Goal: Task Accomplishment & Management: Use online tool/utility

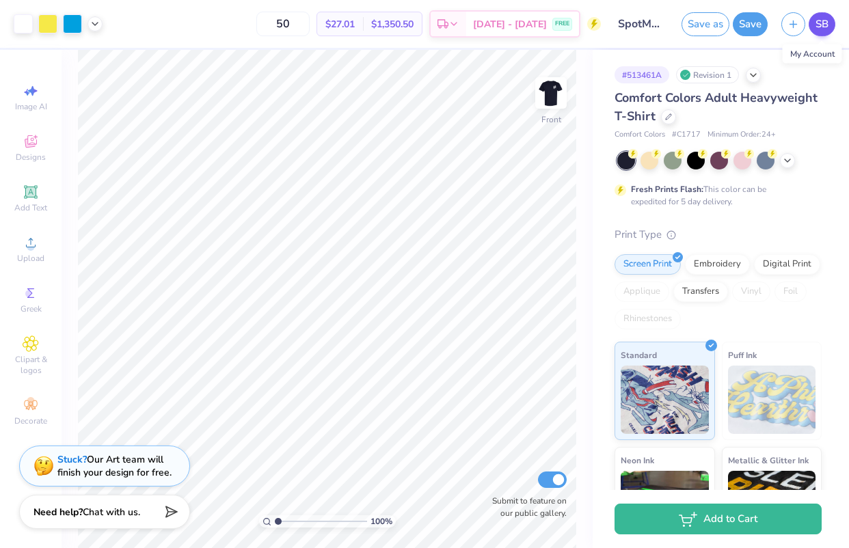
click at [825, 18] on span "SB" at bounding box center [821, 24] width 13 height 16
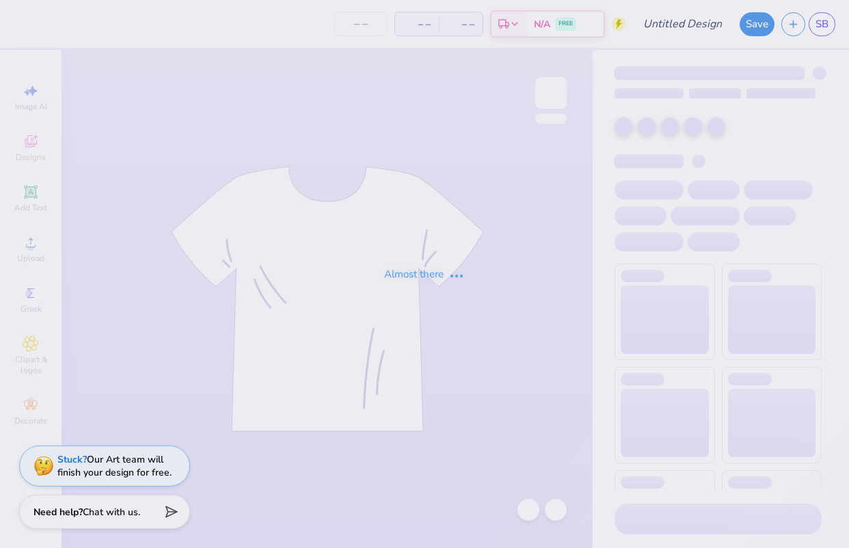
type input "SpotMe Tees"
type input "50"
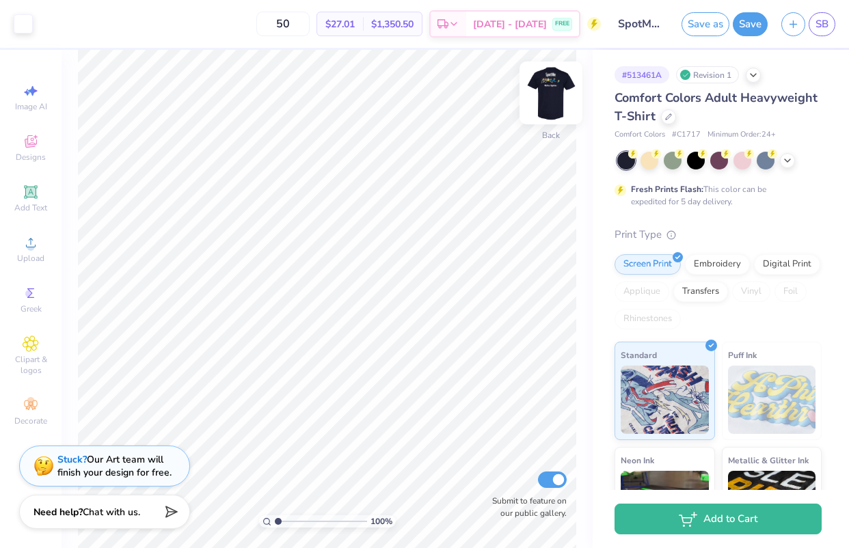
click at [553, 87] on img at bounding box center [550, 93] width 55 height 55
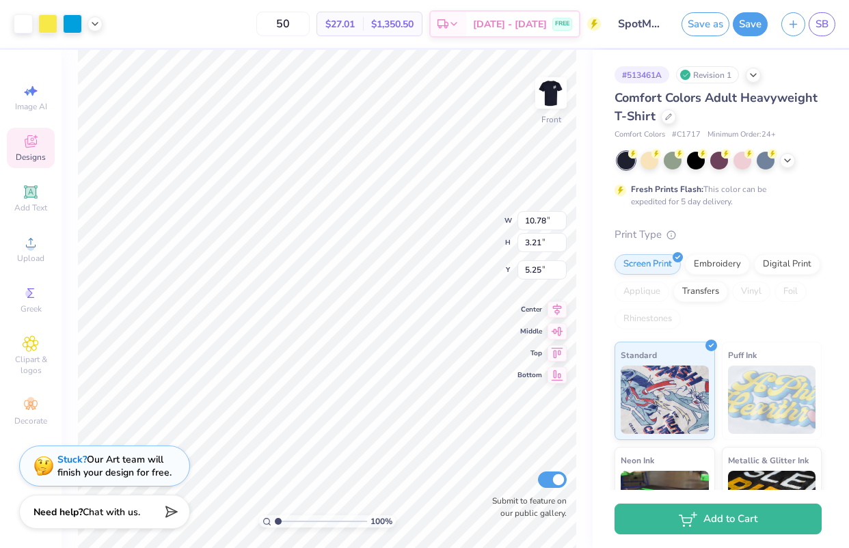
type input "5.24"
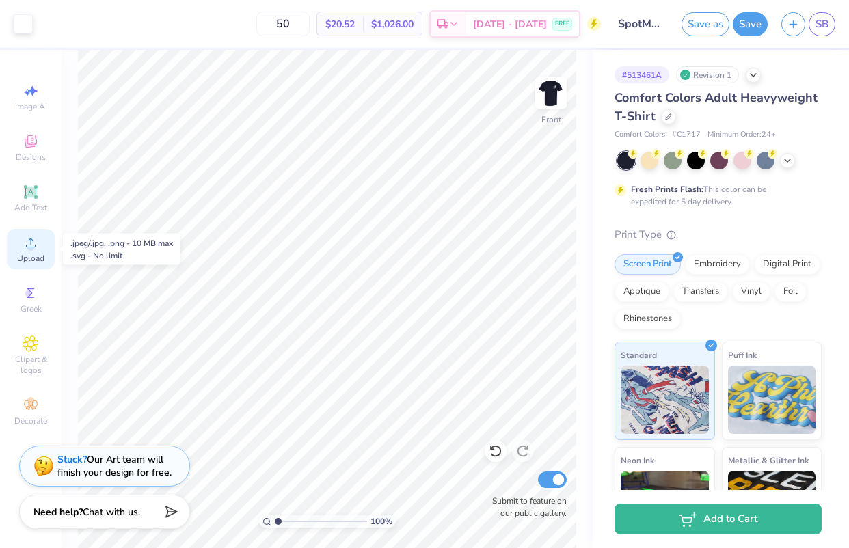
click at [29, 261] on span "Upload" at bounding box center [30, 258] width 27 height 11
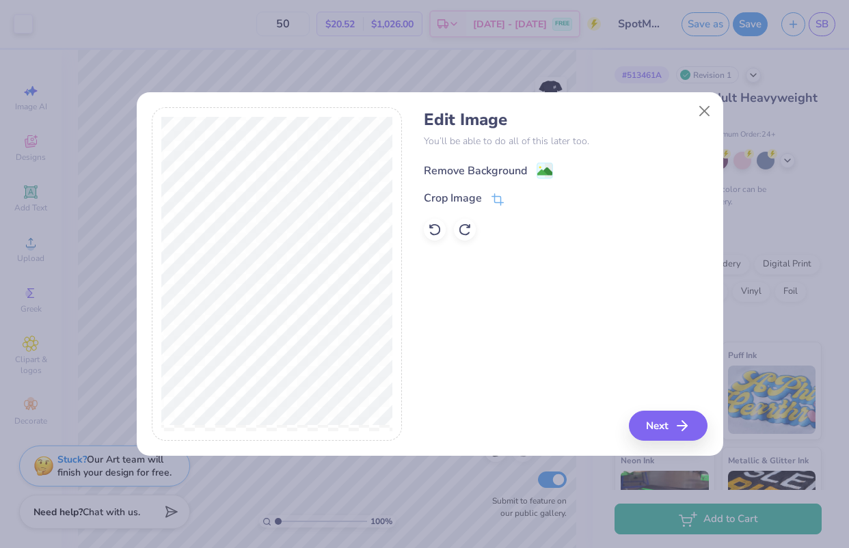
click at [502, 170] on div "Remove Background" at bounding box center [475, 171] width 103 height 16
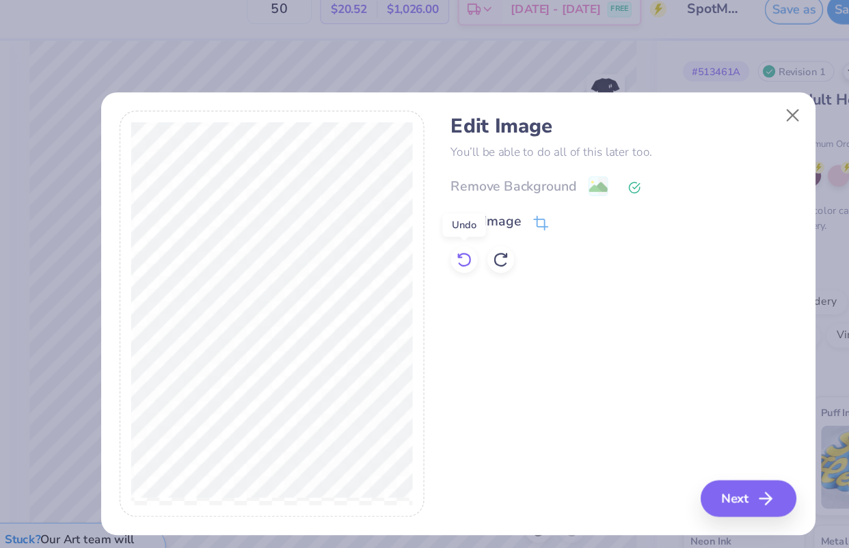
click at [437, 230] on icon at bounding box center [435, 230] width 14 height 14
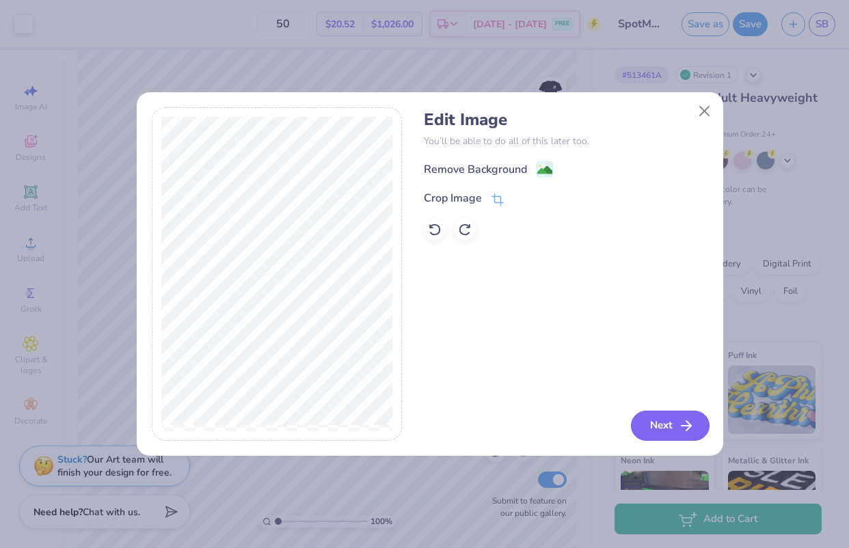
click at [655, 424] on button "Next" at bounding box center [670, 426] width 79 height 30
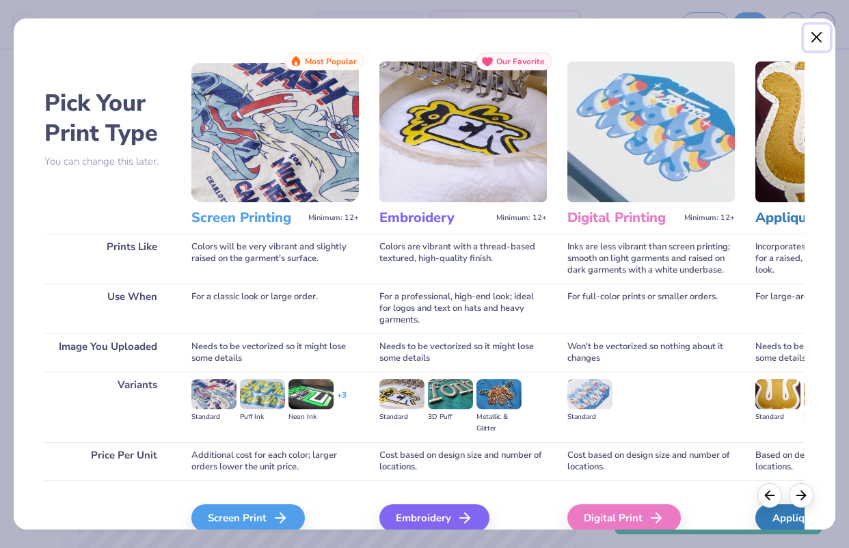
click at [813, 38] on button "Close" at bounding box center [817, 38] width 26 height 26
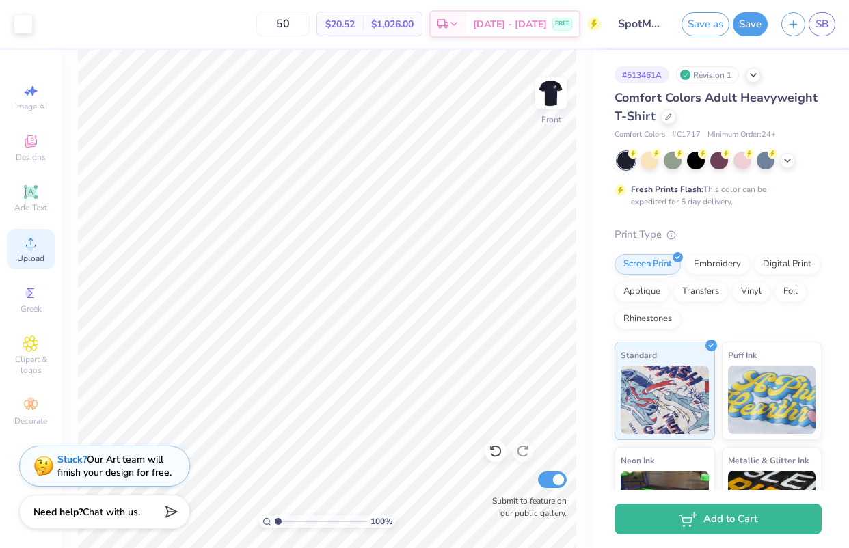
click at [38, 245] on icon at bounding box center [31, 242] width 16 height 16
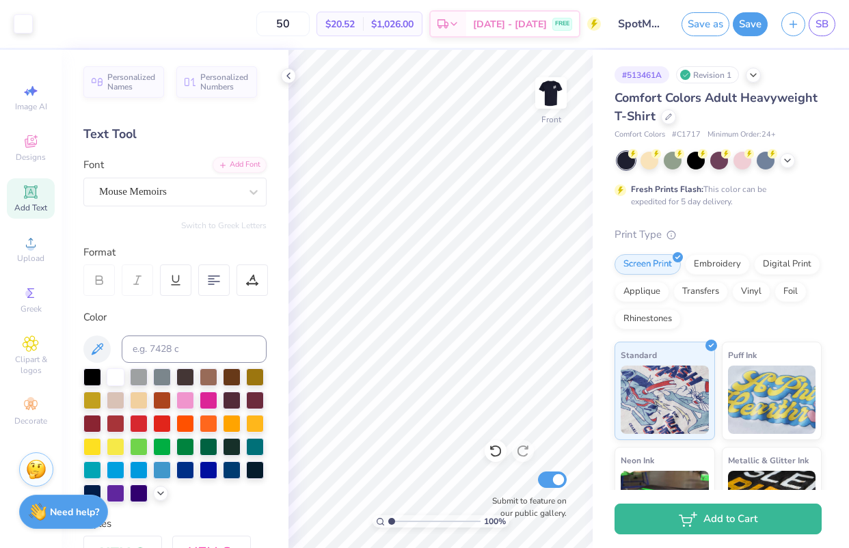
click at [285, 72] on icon at bounding box center [288, 75] width 11 height 11
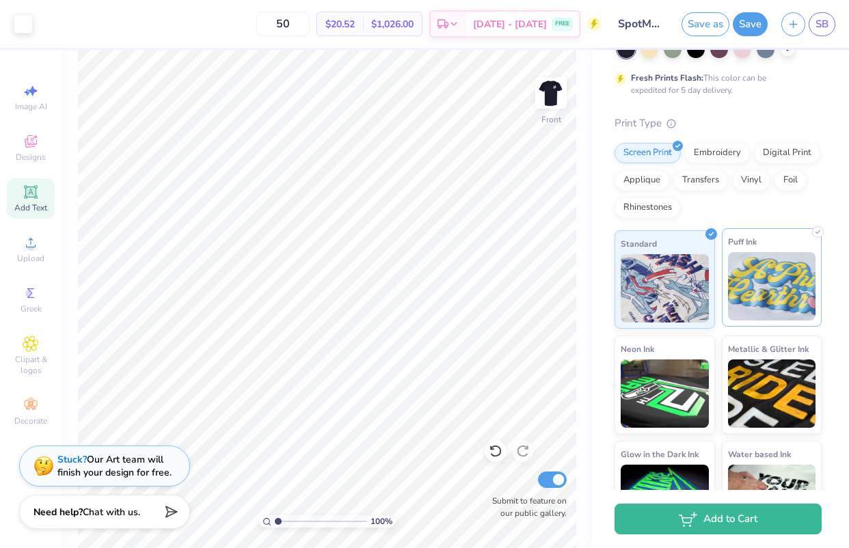
scroll to position [161, 0]
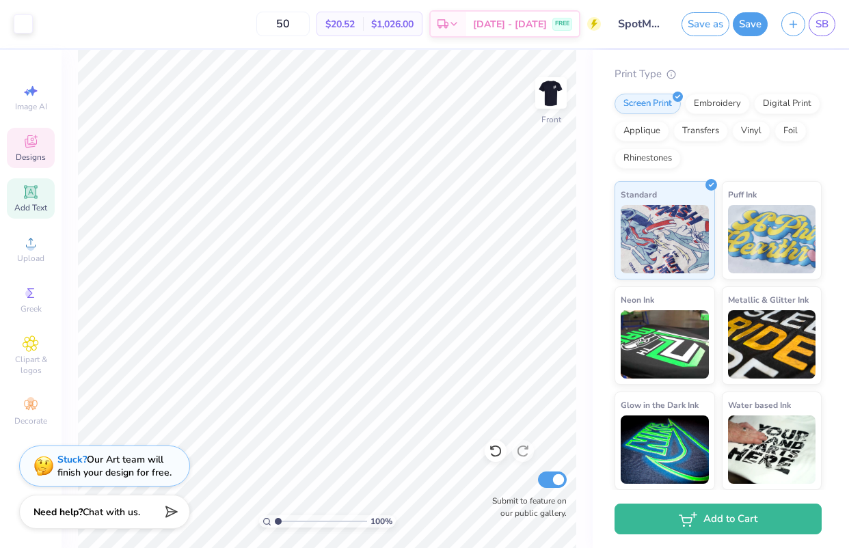
click at [14, 150] on div "Designs" at bounding box center [31, 148] width 48 height 40
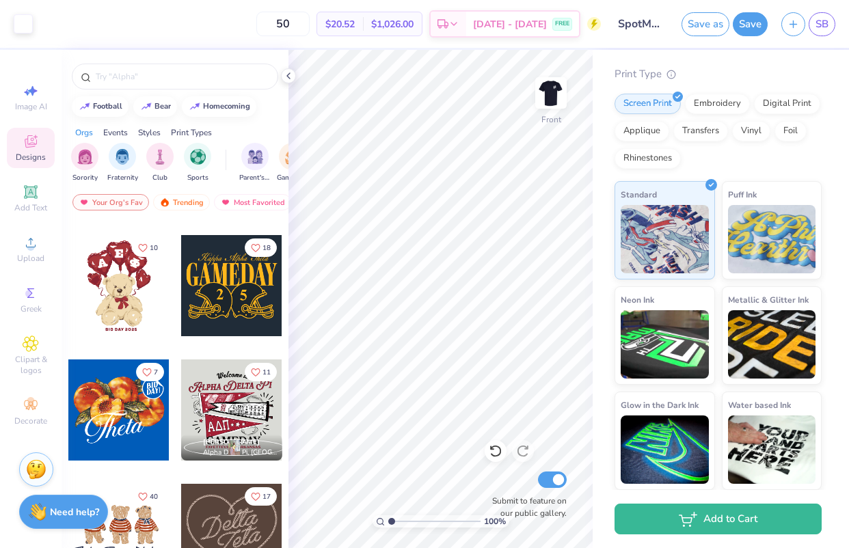
scroll to position [235, 0]
click at [126, 168] on div "Fraternity" at bounding box center [122, 161] width 31 height 40
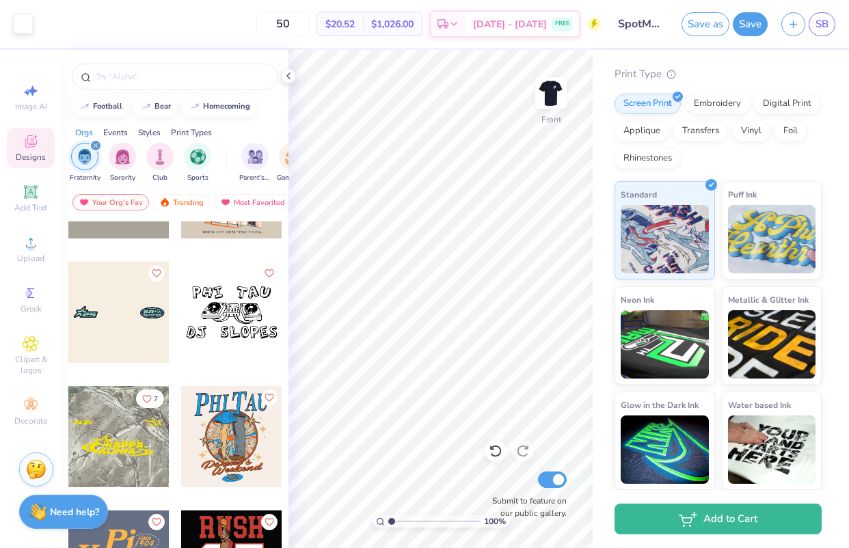
scroll to position [4317, 0]
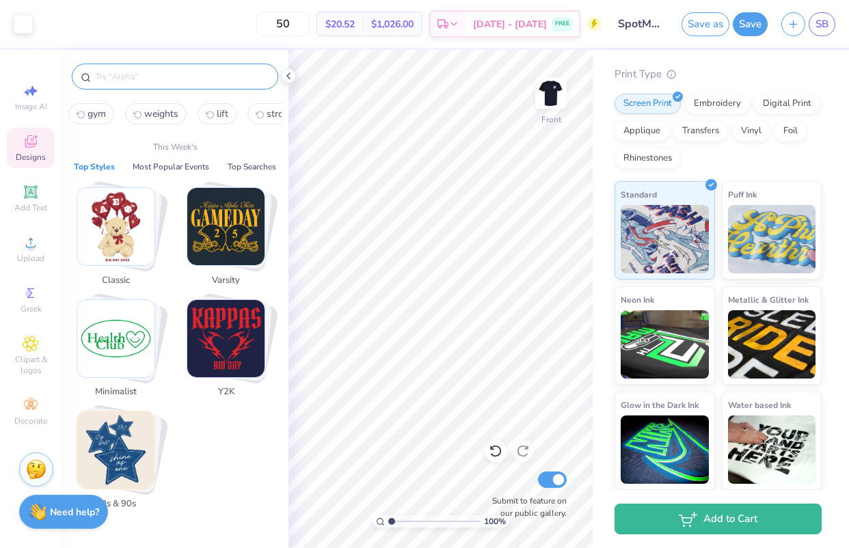
click at [143, 73] on input "text" at bounding box center [181, 77] width 175 height 14
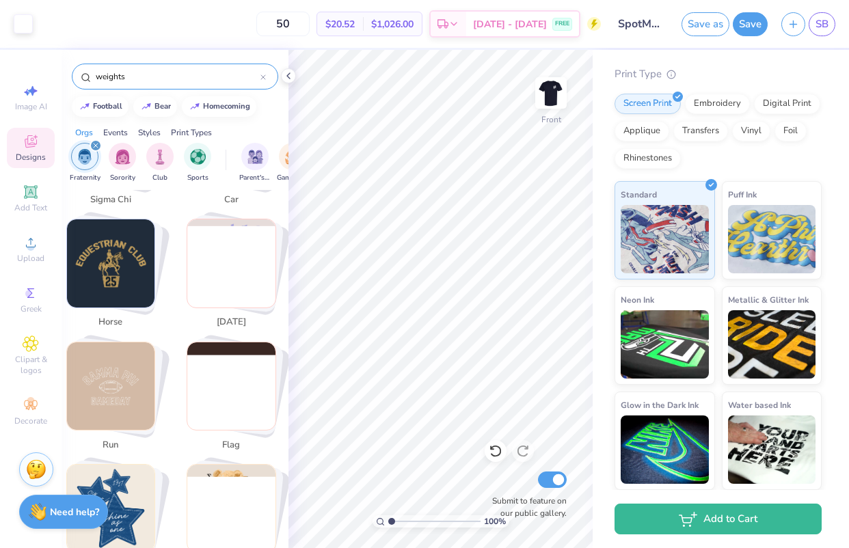
scroll to position [1138, 0]
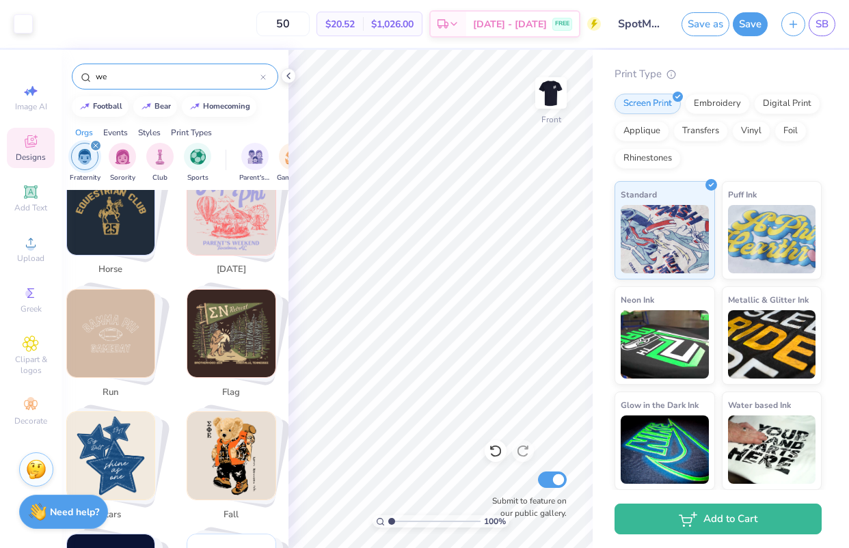
type input "w"
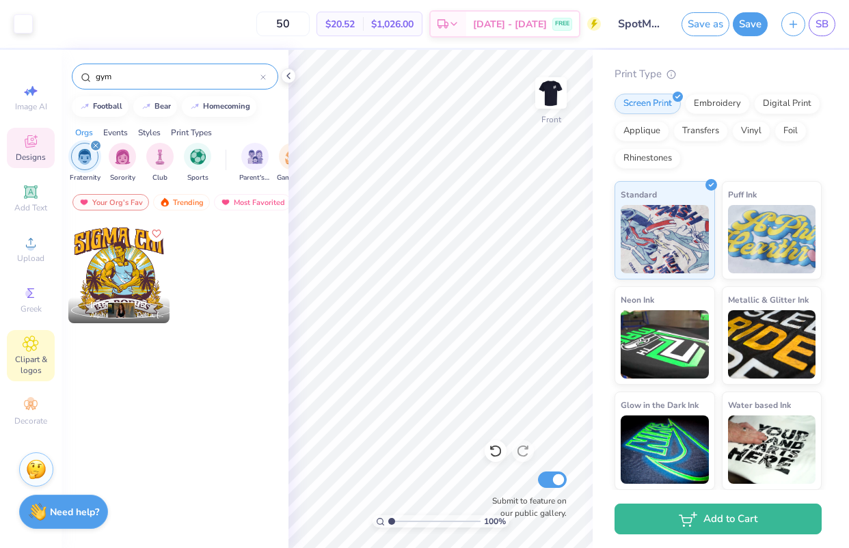
type input "gym"
click at [25, 357] on span "Clipart & logos" at bounding box center [31, 365] width 48 height 22
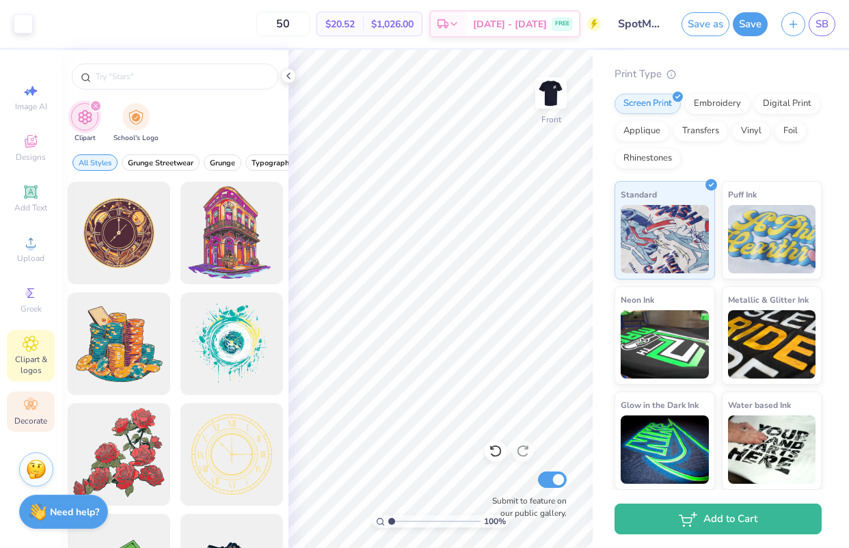
click at [28, 404] on icon at bounding box center [31, 405] width 16 height 16
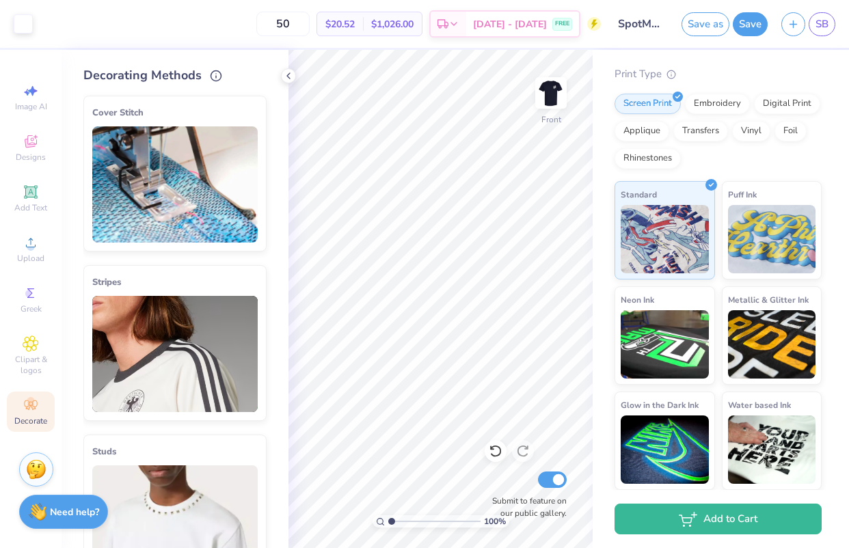
click at [31, 320] on div "Image AI Designs Add Text Upload Greek Clipart & logos Decorate" at bounding box center [31, 254] width 48 height 355
click at [23, 299] on icon at bounding box center [31, 293] width 16 height 16
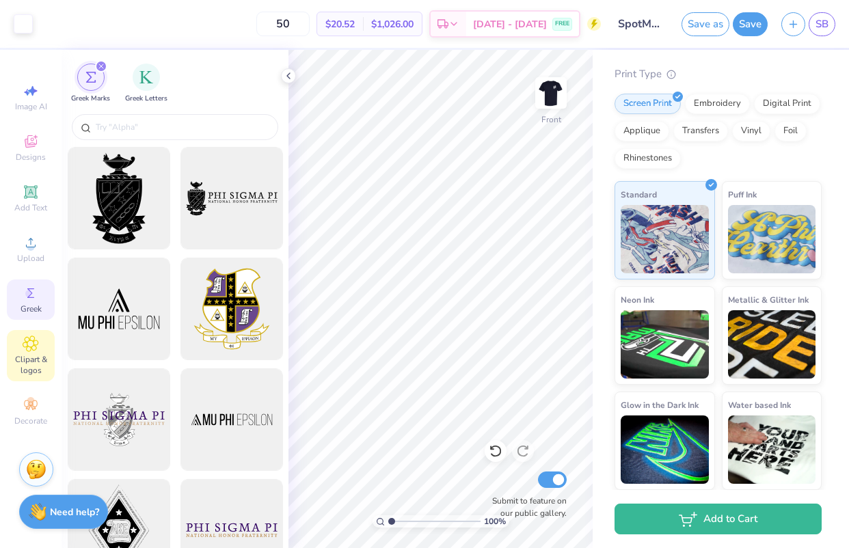
click at [23, 357] on span "Clipart & logos" at bounding box center [31, 365] width 48 height 22
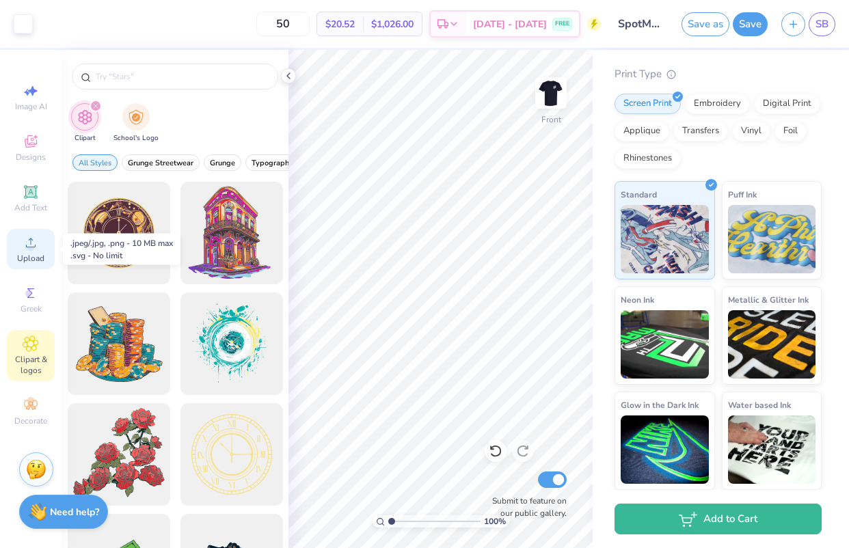
click at [34, 257] on span "Upload" at bounding box center [30, 258] width 27 height 11
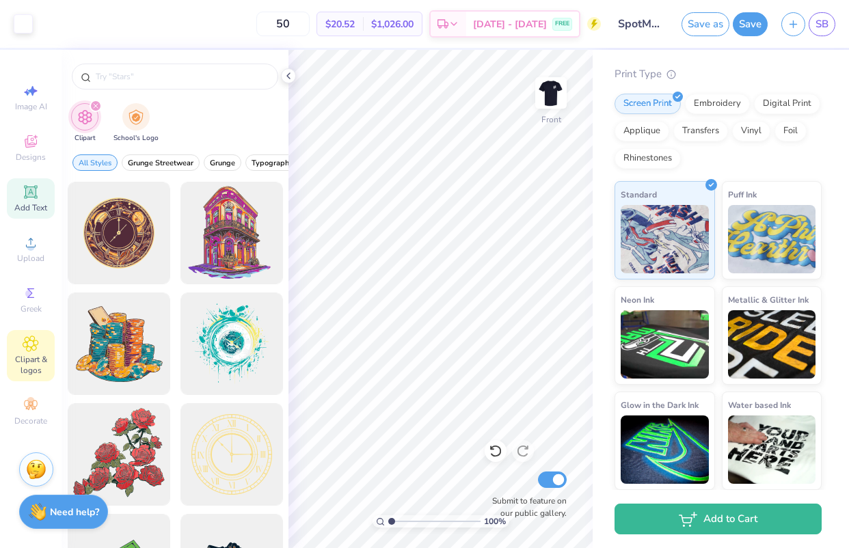
click at [22, 206] on span "Add Text" at bounding box center [30, 207] width 33 height 11
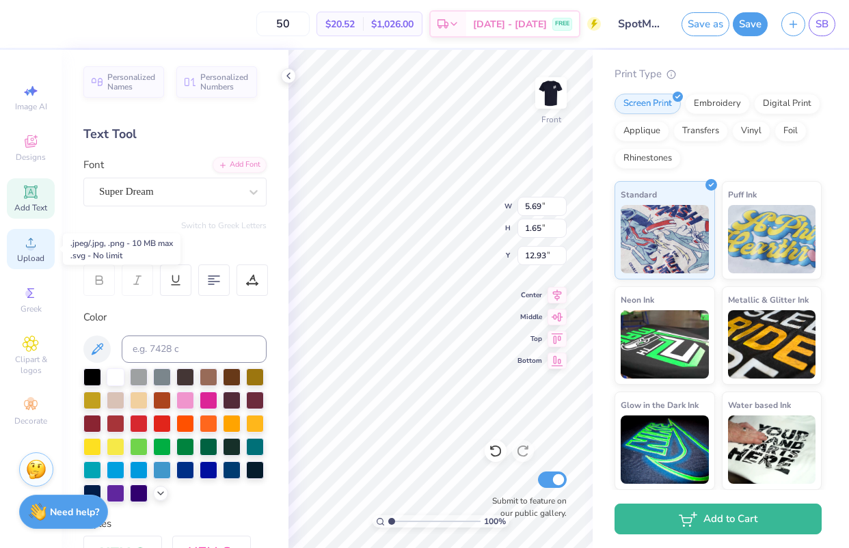
click at [31, 240] on icon at bounding box center [31, 242] width 16 height 16
click at [33, 134] on icon at bounding box center [31, 141] width 16 height 16
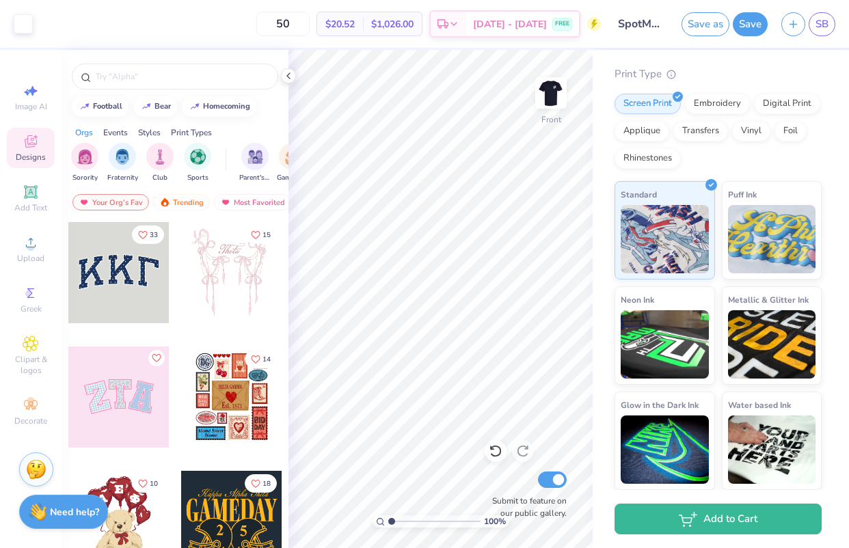
click at [215, 163] on div "Sorority Fraternity Club Sports" at bounding box center [148, 163] width 155 height 40
click at [200, 163] on div "filter for Sports" at bounding box center [197, 154] width 27 height 27
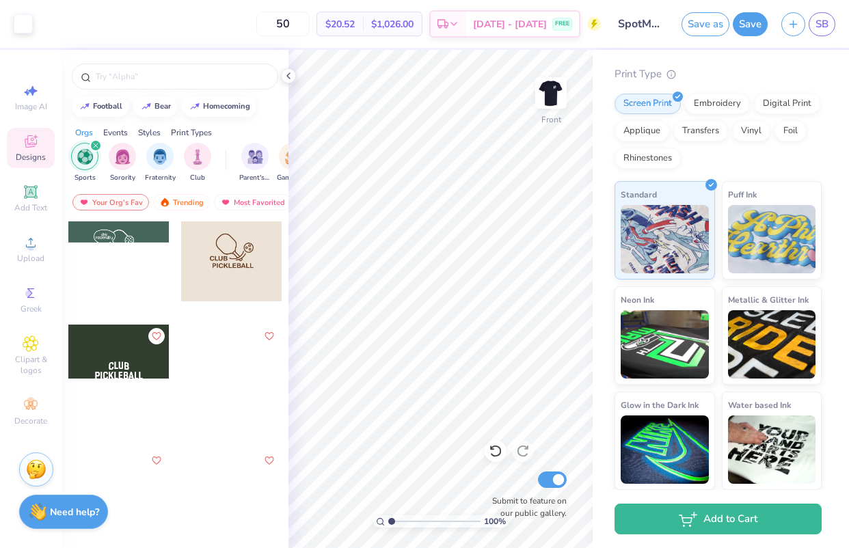
scroll to position [1155, 0]
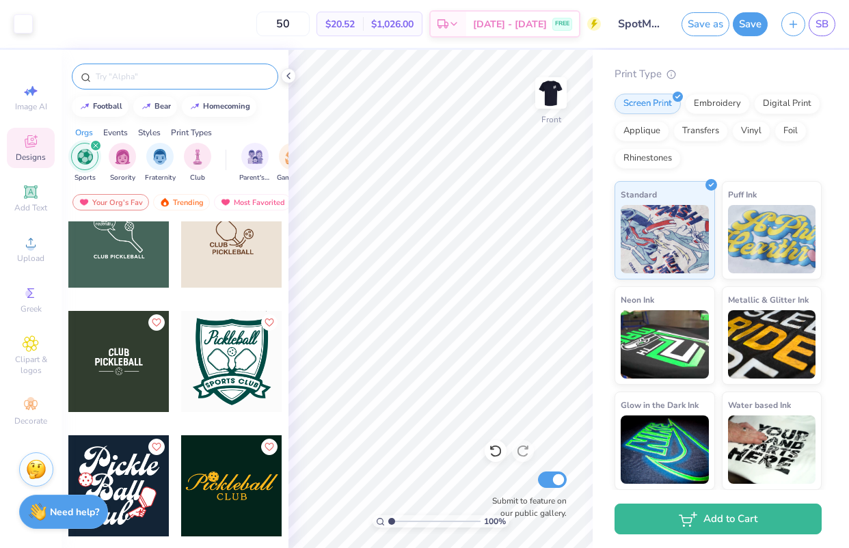
click at [182, 84] on div at bounding box center [175, 77] width 206 height 26
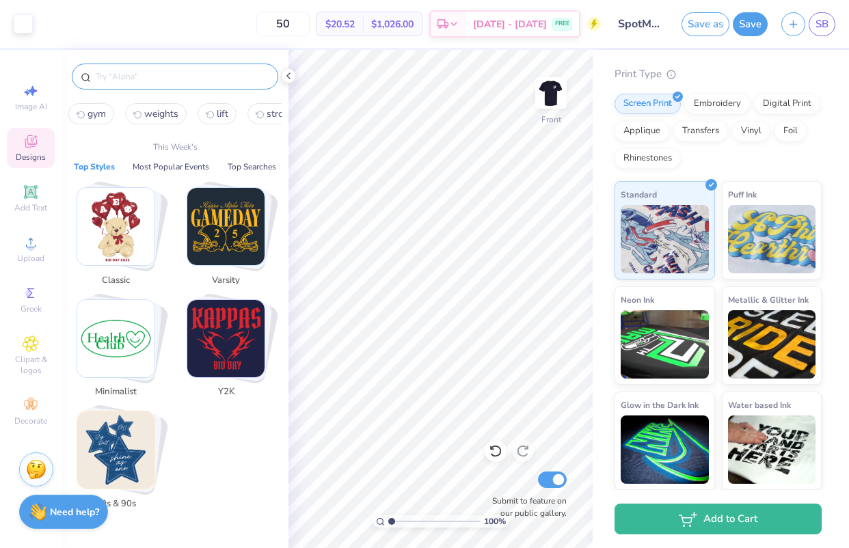
click at [182, 79] on input "text" at bounding box center [181, 77] width 175 height 14
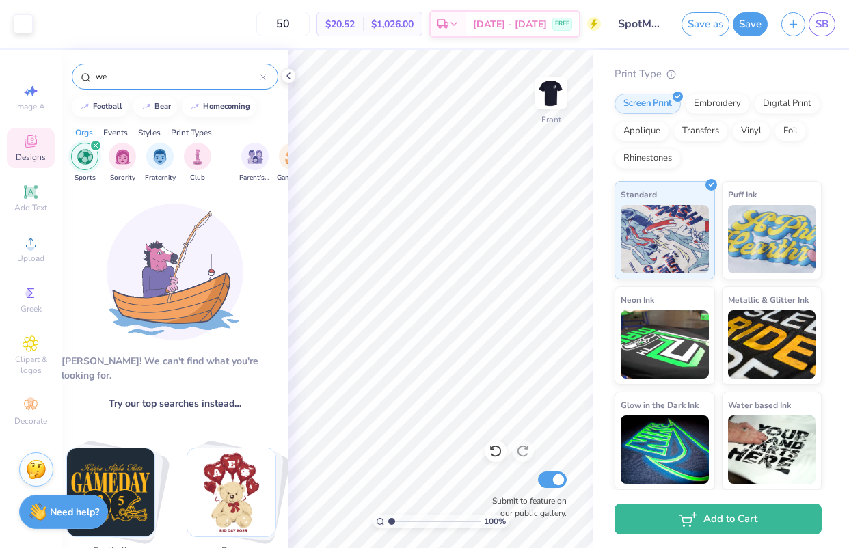
type input "w"
click at [151, 86] on div "gym" at bounding box center [175, 77] width 206 height 26
click at [151, 79] on input "gym" at bounding box center [177, 77] width 166 height 14
click at [96, 143] on icon "filter for Sports" at bounding box center [95, 145] width 5 height 5
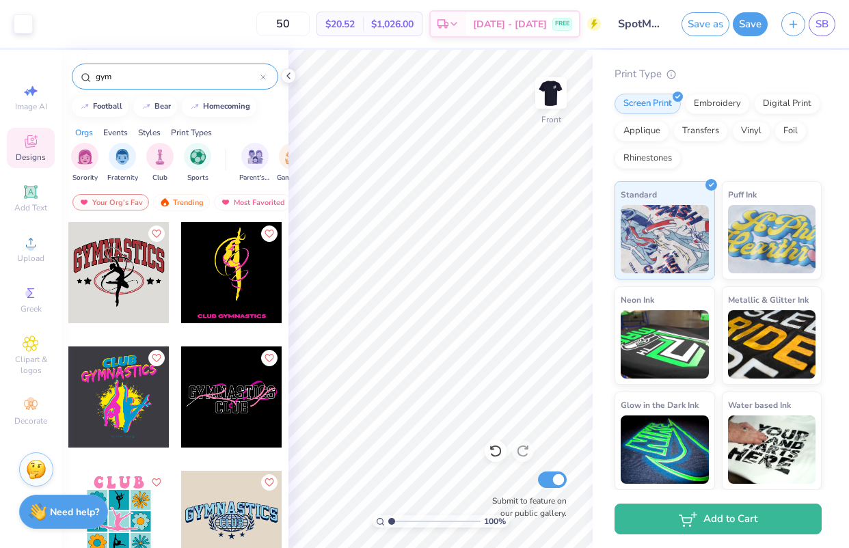
click at [142, 79] on input "gym" at bounding box center [177, 77] width 166 height 14
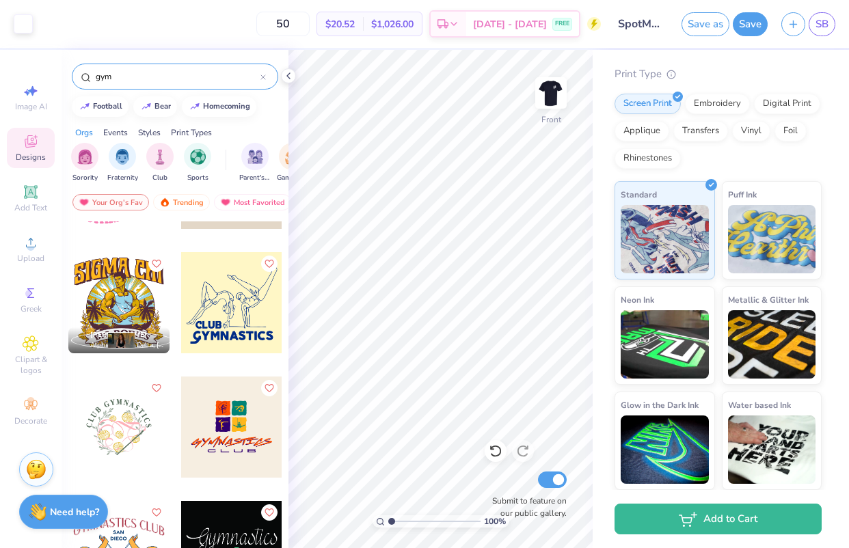
scroll to position [336, 0]
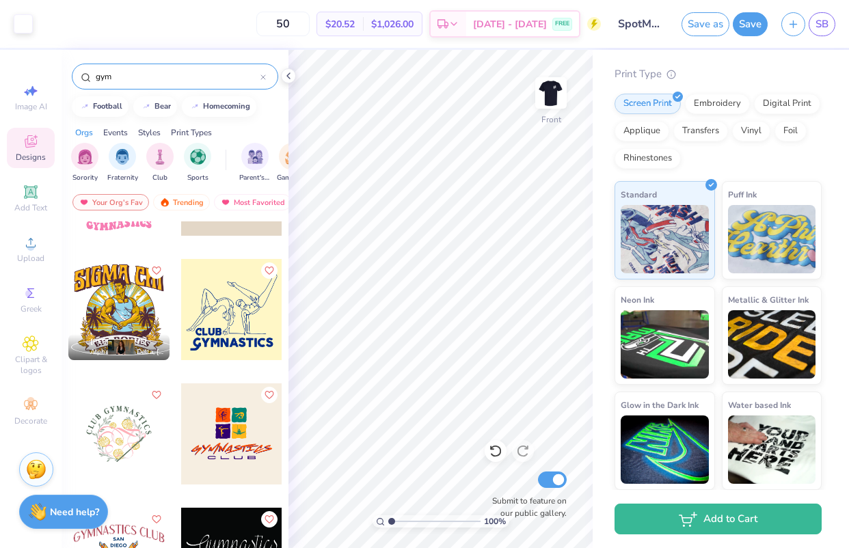
drag, startPoint x: 139, startPoint y: 85, endPoint x: 139, endPoint y: 74, distance: 10.3
click at [139, 84] on div "gym" at bounding box center [175, 77] width 206 height 26
drag, startPoint x: 139, startPoint y: 73, endPoint x: 62, endPoint y: 52, distance: 79.4
click at [62, 52] on div "gym" at bounding box center [174, 73] width 227 height 46
type input "weights"
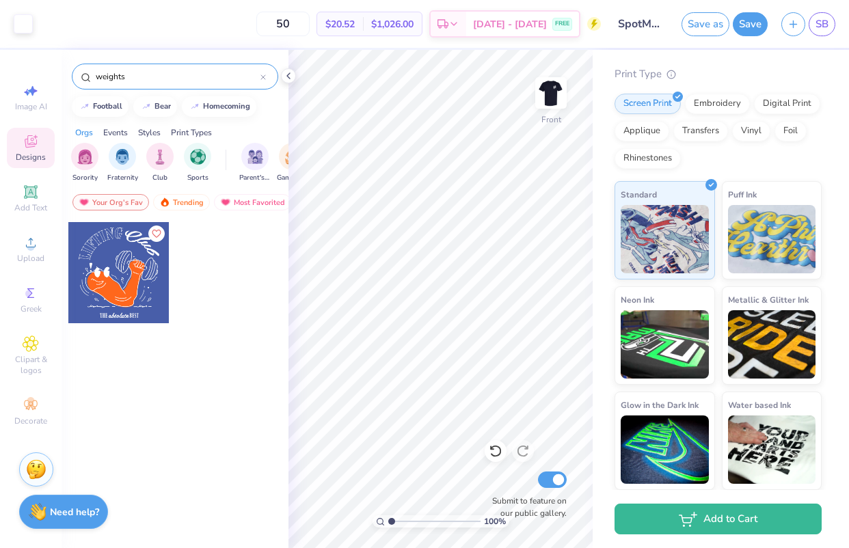
click at [24, 157] on span "Designs" at bounding box center [31, 157] width 30 height 11
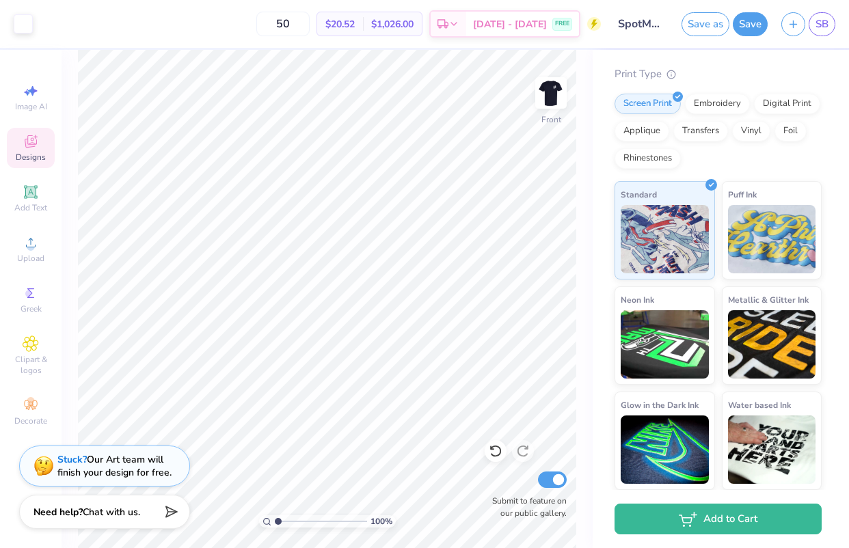
click at [24, 157] on span "Designs" at bounding box center [31, 157] width 30 height 11
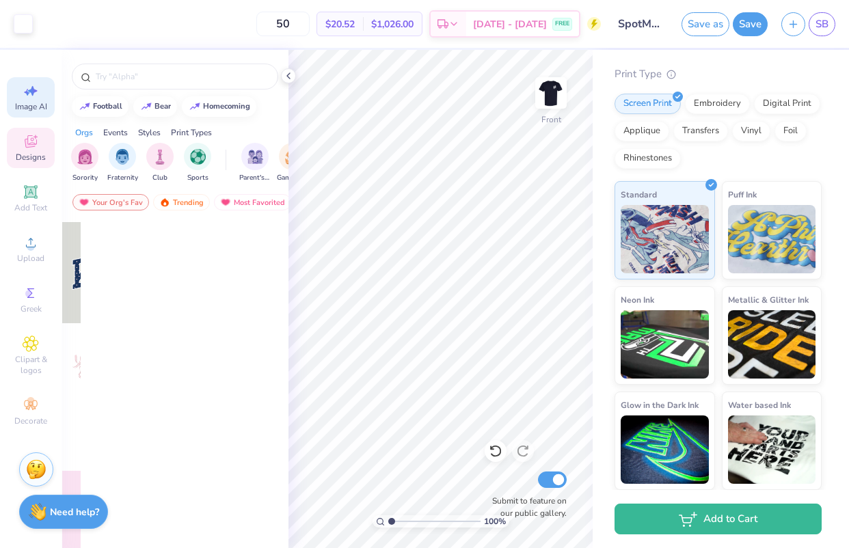
click at [31, 103] on span "Image AI" at bounding box center [31, 106] width 32 height 11
select select "4"
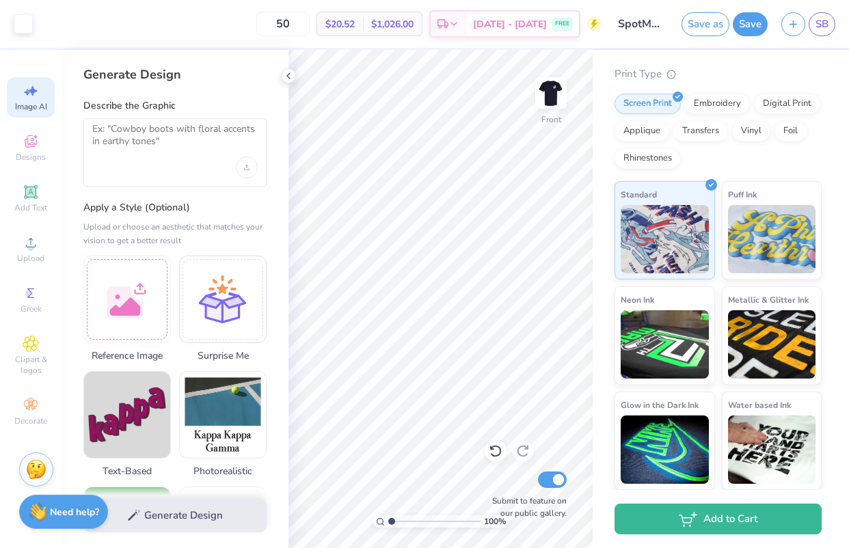
click at [156, 166] on div at bounding box center [174, 152] width 183 height 69
click at [151, 132] on textarea at bounding box center [174, 140] width 165 height 34
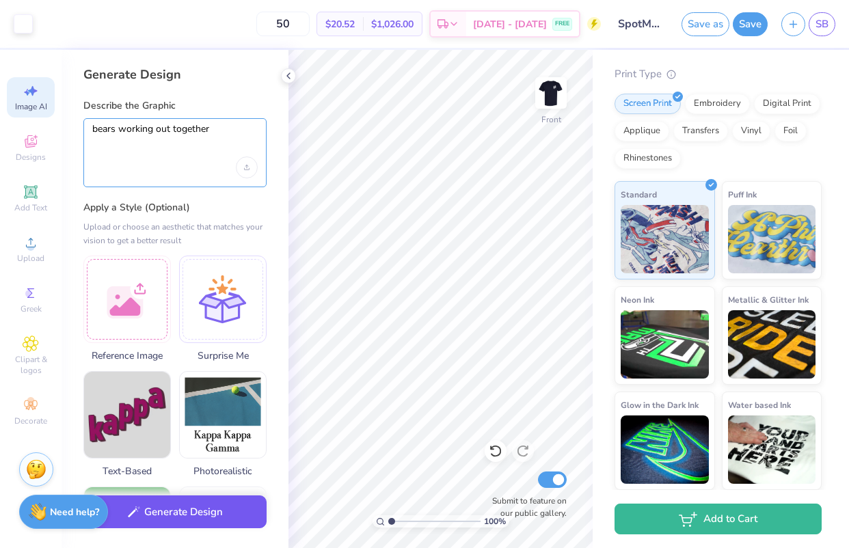
type textarea "bears working out together"
click at [141, 521] on button "Generate Design" at bounding box center [174, 511] width 183 height 33
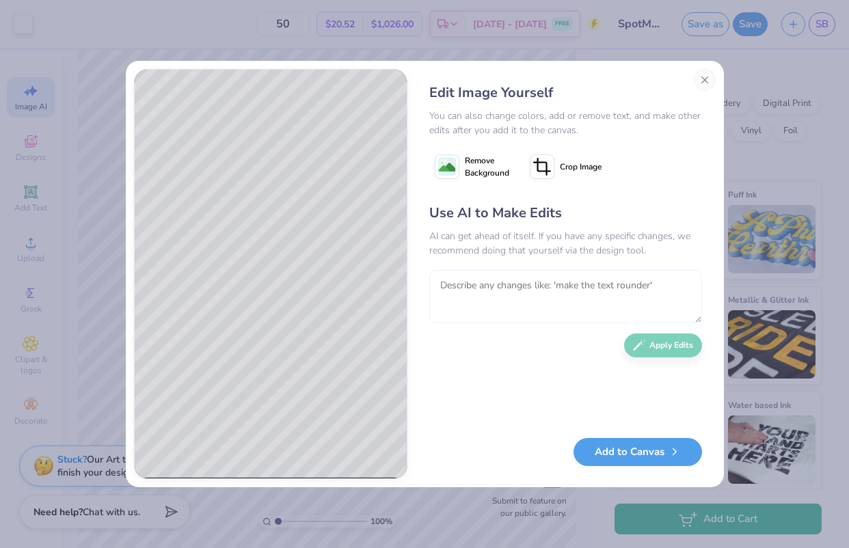
click at [484, 284] on textarea at bounding box center [565, 296] width 273 height 53
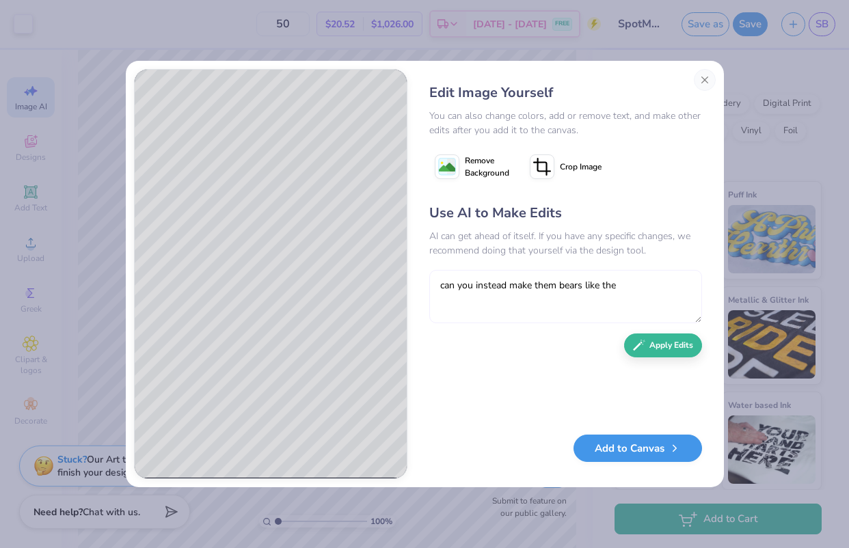
type textarea "can you instead make them bears like the"
click at [607, 454] on button "Add to Canvas" at bounding box center [637, 449] width 128 height 28
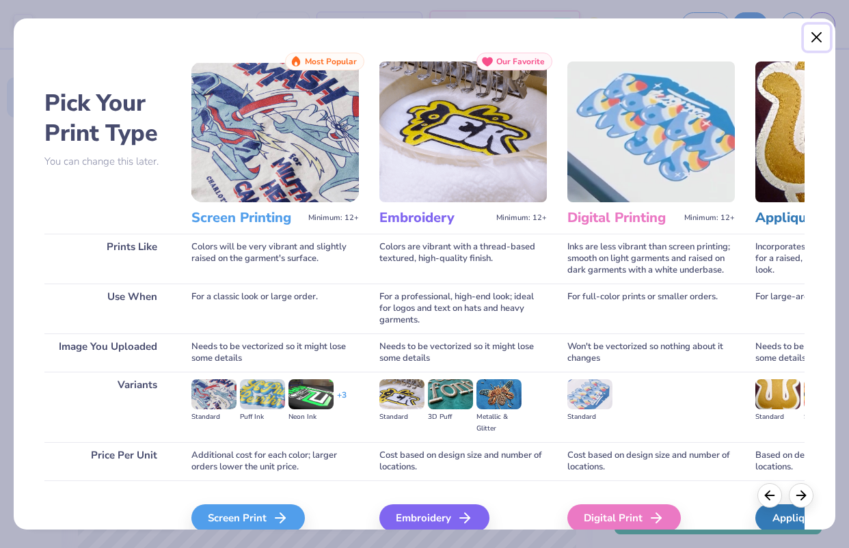
click at [821, 38] on button "Close" at bounding box center [817, 38] width 26 height 26
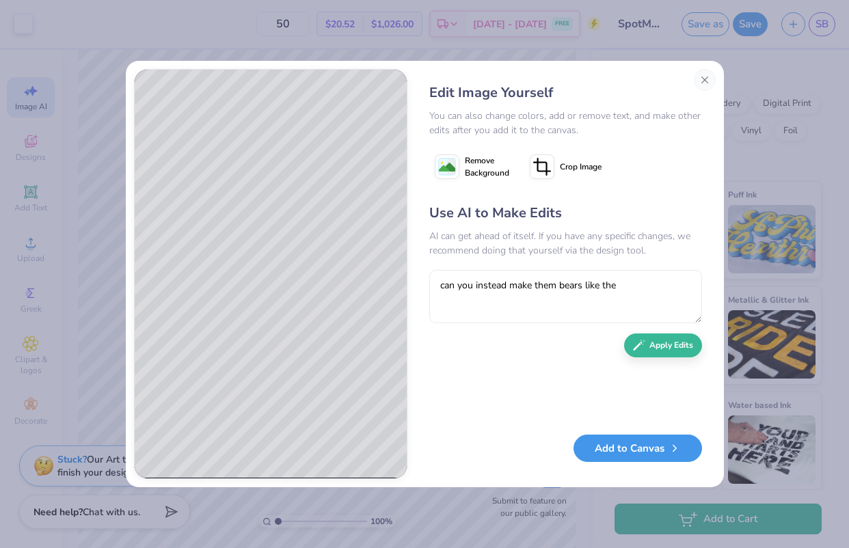
click at [646, 456] on button "Add to Canvas" at bounding box center [637, 449] width 128 height 28
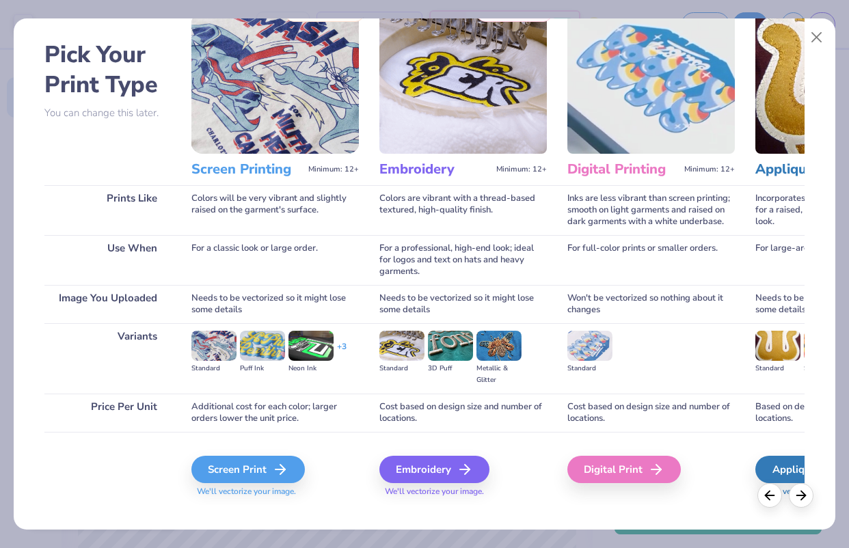
scroll to position [51, 0]
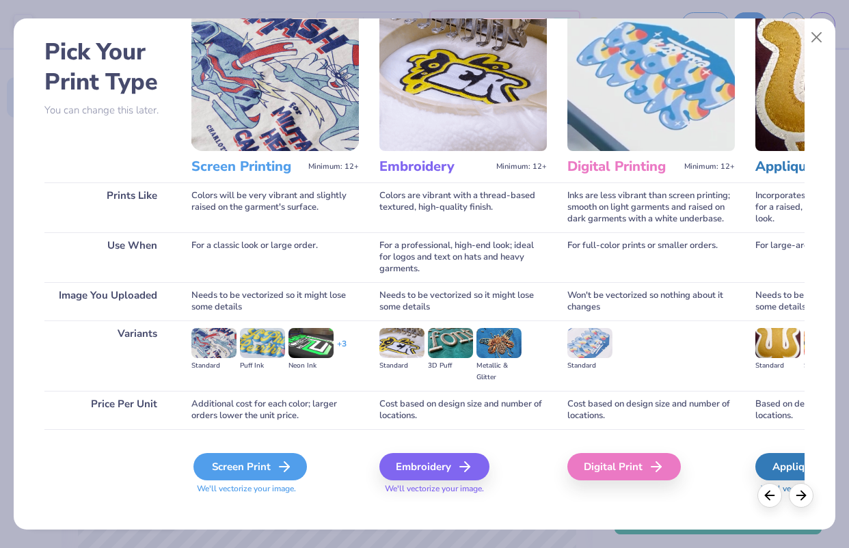
click at [253, 474] on div "Screen Print" at bounding box center [249, 466] width 113 height 27
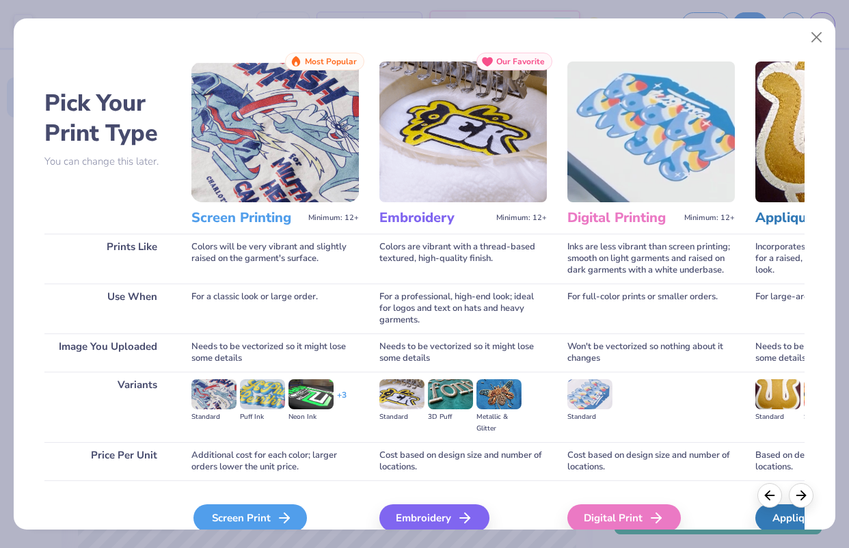
scroll to position [51, 0]
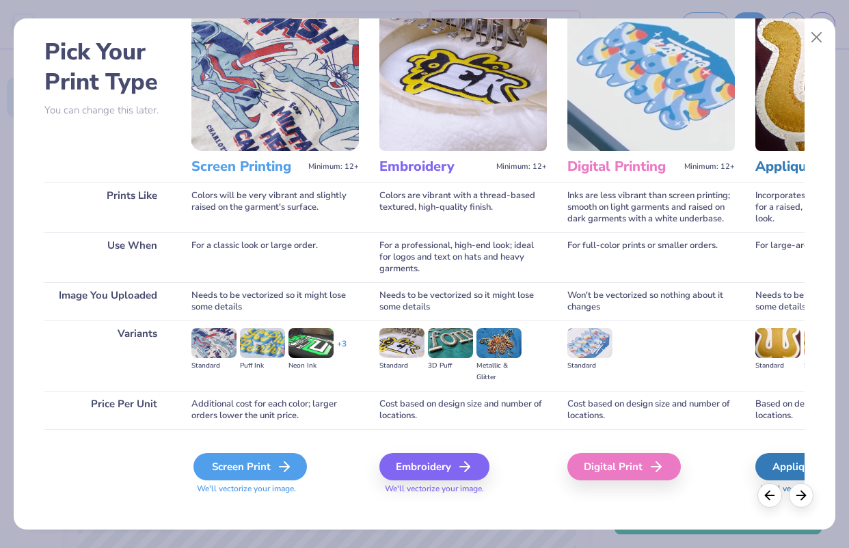
click at [257, 463] on div "Screen Print" at bounding box center [249, 466] width 113 height 27
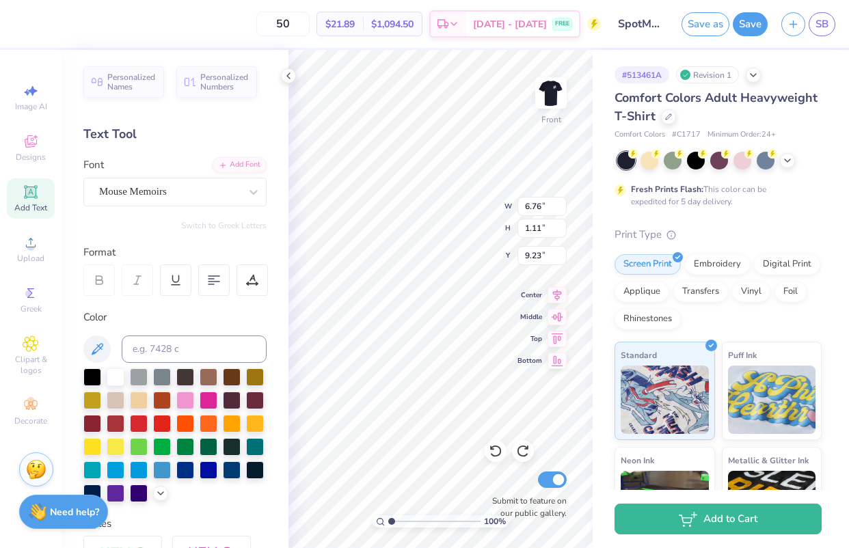
scroll to position [161, 0]
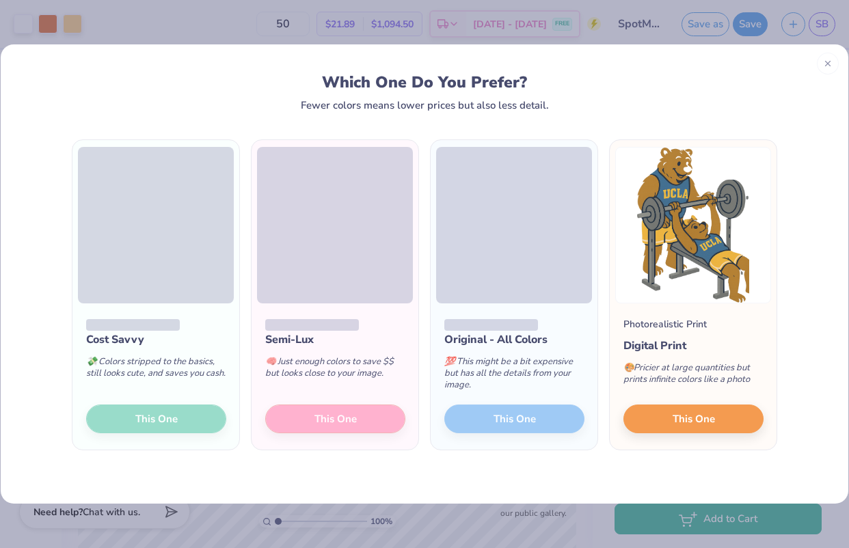
scroll to position [161, 0]
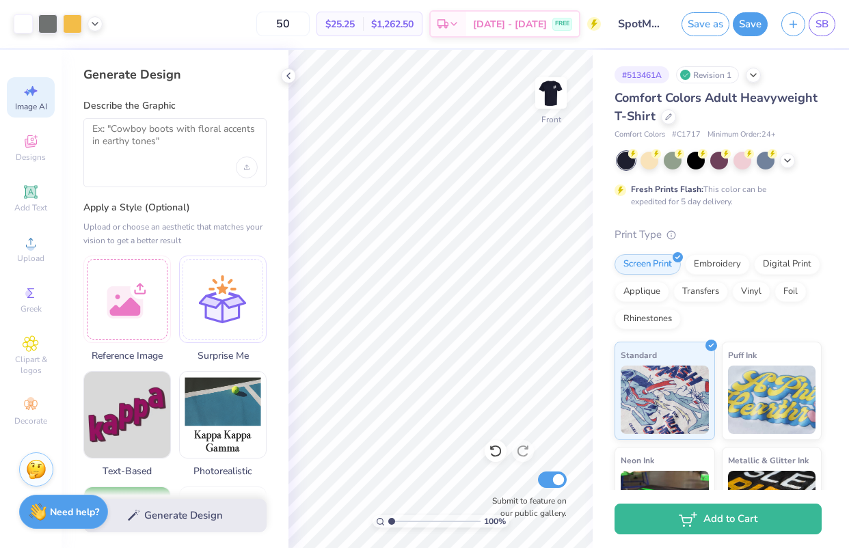
select select "4"
